Goal: Transaction & Acquisition: Purchase product/service

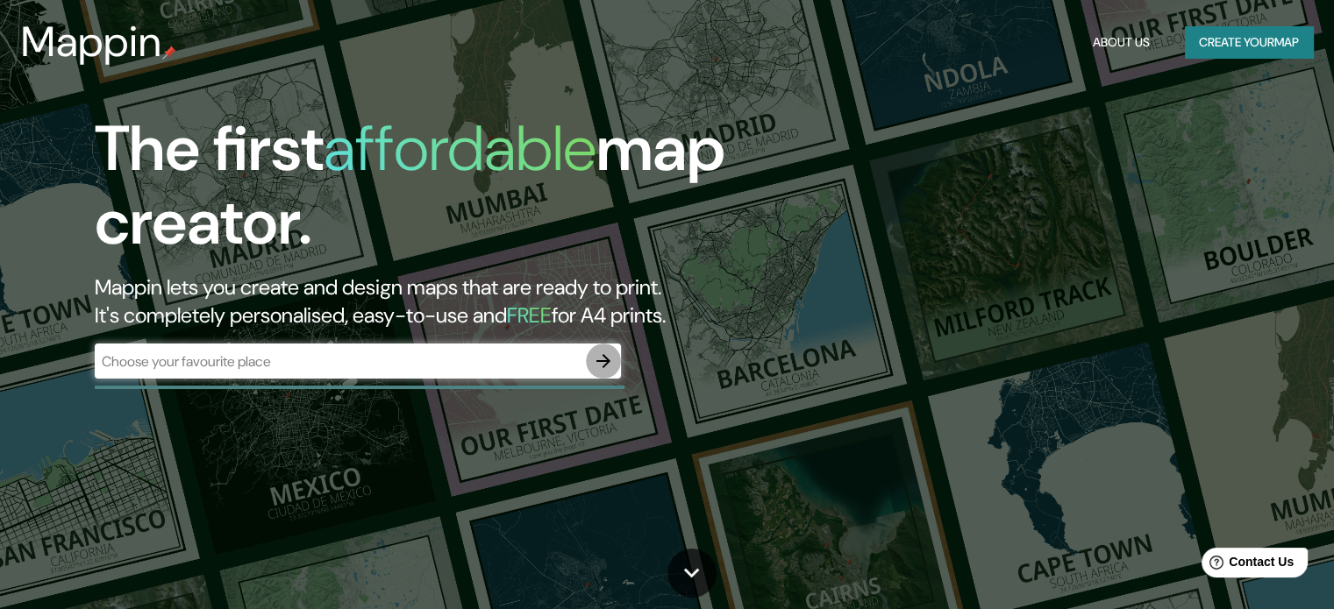
click at [601, 361] on icon "button" at bounding box center [603, 361] width 14 height 14
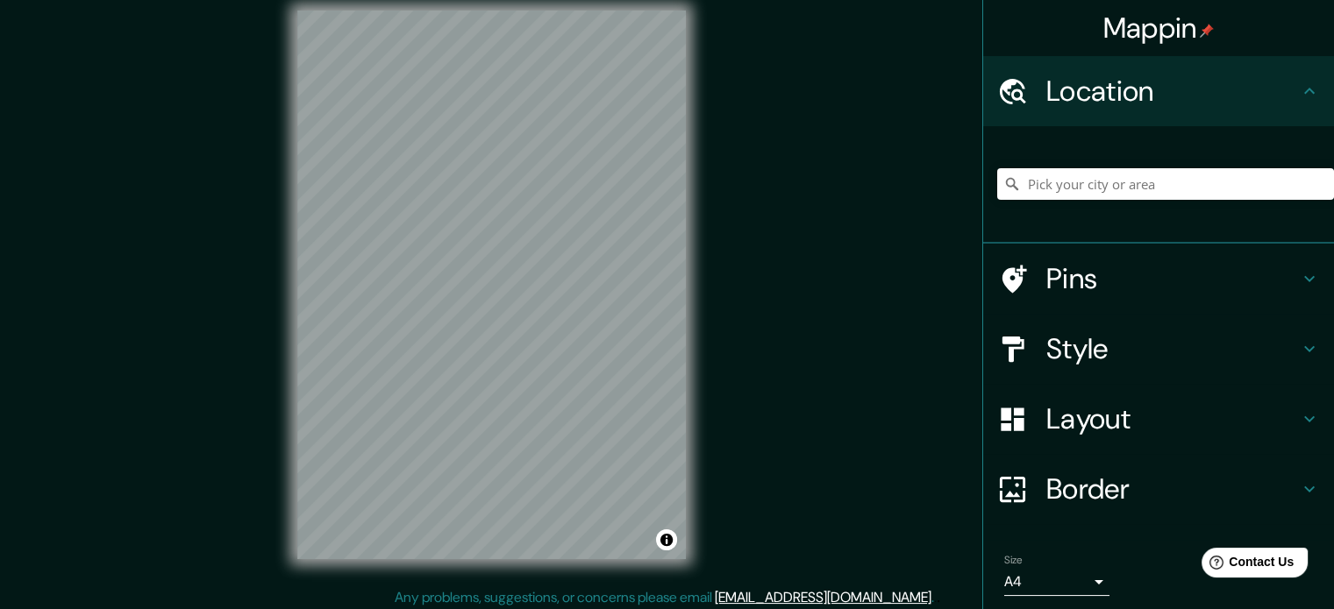
scroll to position [20, 0]
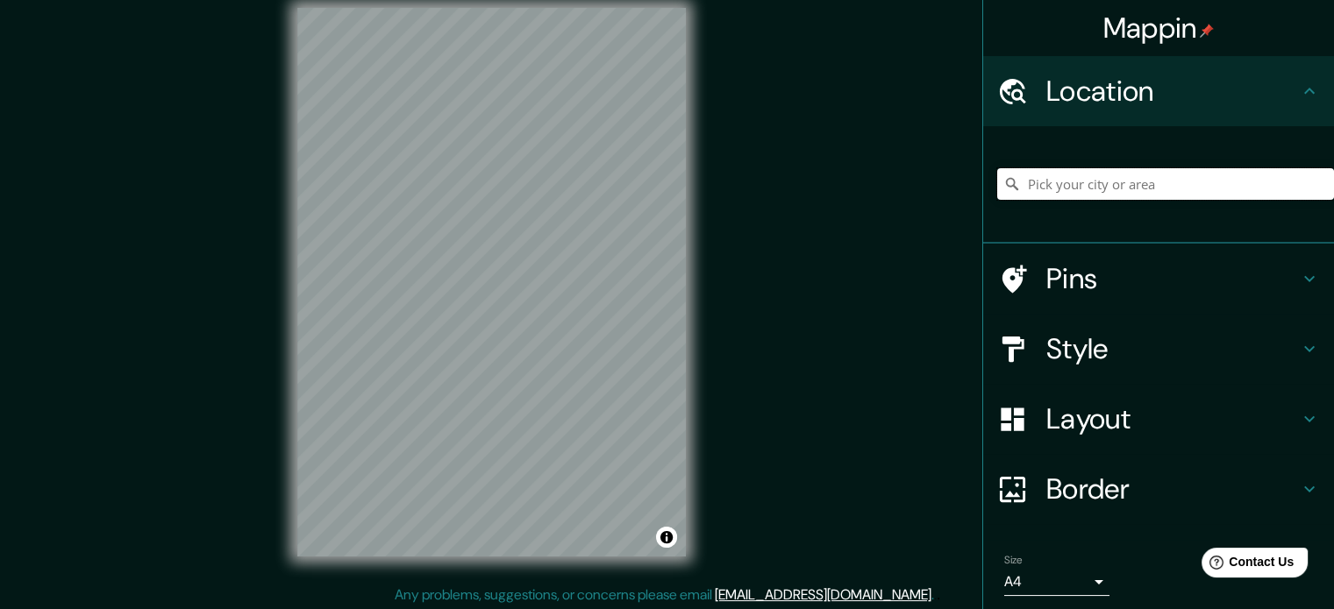
click at [1063, 193] on input "Pick your city or area" at bounding box center [1165, 184] width 337 height 32
paste input "13°38'47.65"N"
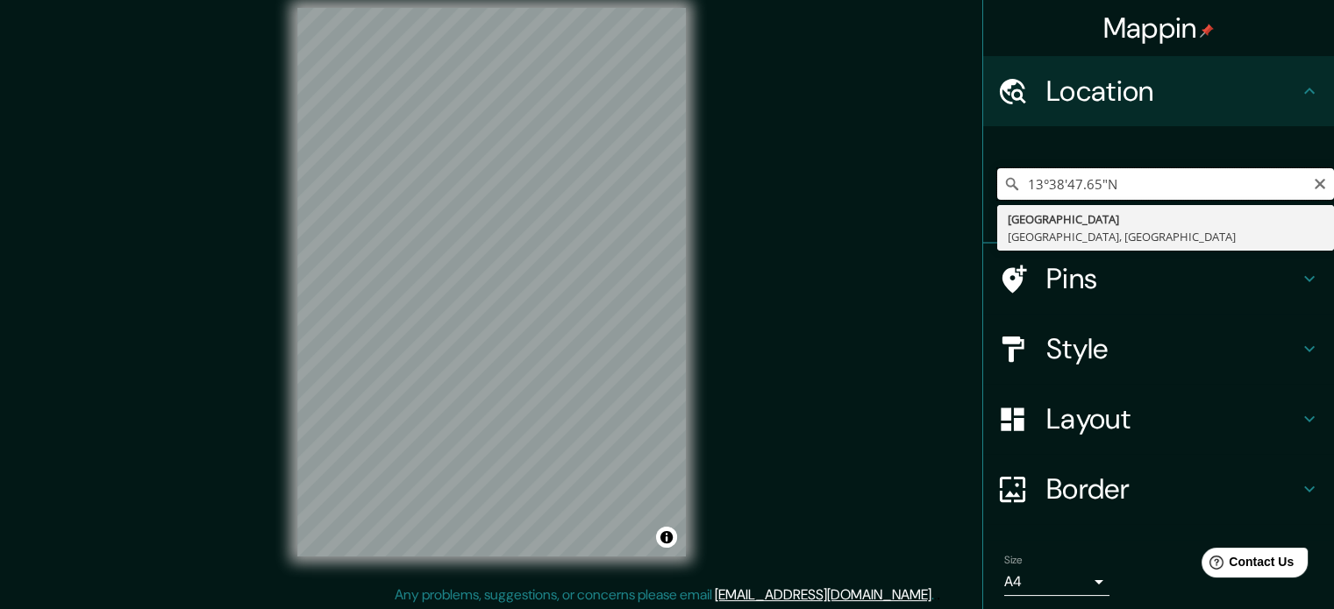
click at [1150, 179] on input "13°38'47.65"N" at bounding box center [1165, 184] width 337 height 32
paste input "89°16'59.20"O"
click at [1115, 187] on input "13°38'47.65"N 89°16'59.20"O" at bounding box center [1165, 184] width 337 height 32
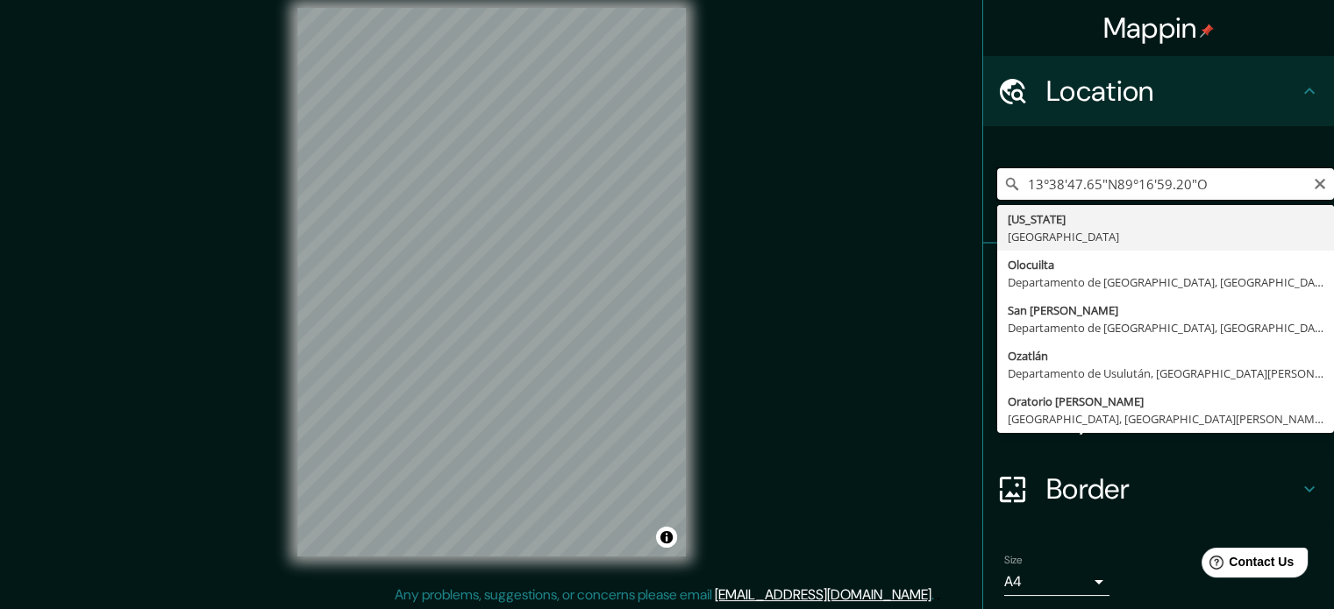
drag, startPoint x: 1203, startPoint y: 191, endPoint x: 941, endPoint y: 189, distance: 262.2
click at [941, 189] on div "Mappin Location 13°38'47.65"N89°16'59.20"O [US_STATE] [GEOGRAPHIC_DATA] [GEOGRA…" at bounding box center [667, 296] width 1334 height 633
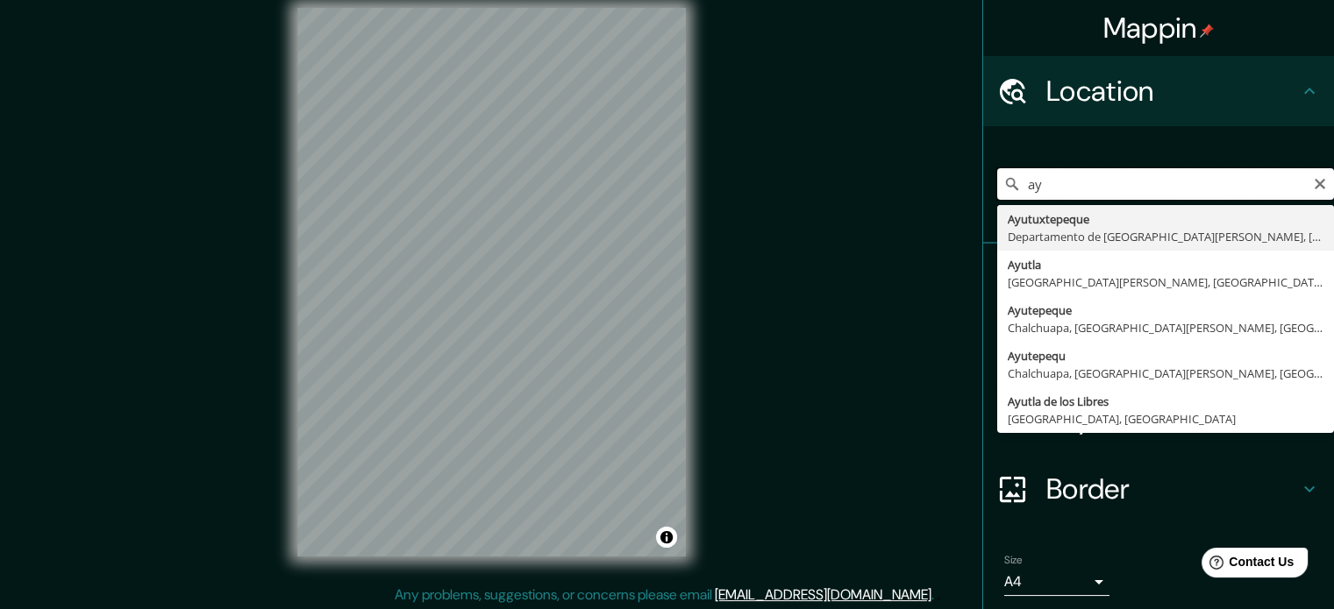
type input "a"
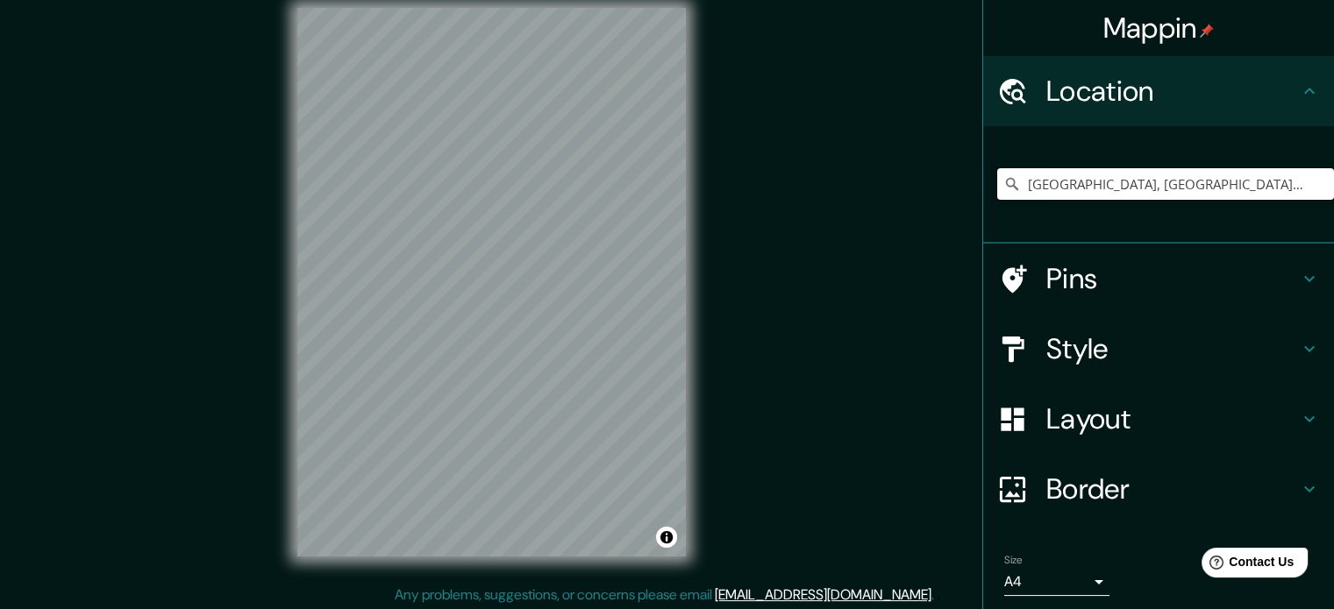
type input "[GEOGRAPHIC_DATA], [GEOGRAPHIC_DATA], [GEOGRAPHIC_DATA][PERSON_NAME]"
